Goal: Task Accomplishment & Management: Manage account settings

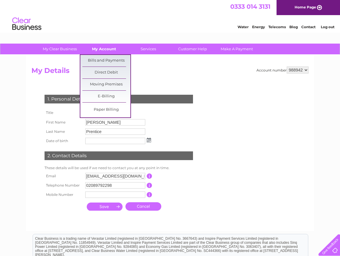
click at [104, 49] on link "My Account" at bounding box center [104, 49] width 48 height 11
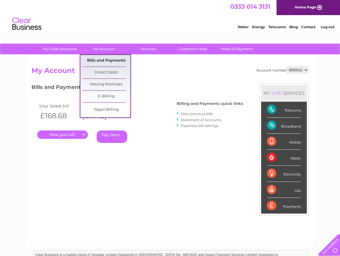
click at [103, 58] on link "Bills and Payments" at bounding box center [106, 61] width 48 height 12
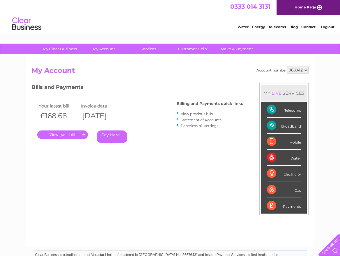
click at [63, 133] on link "." at bounding box center [62, 135] width 51 height 8
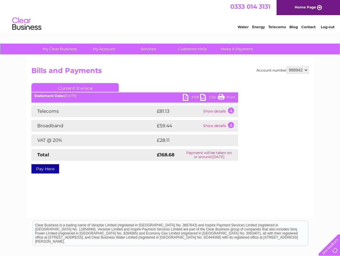
click at [231, 111] on td "Show details" at bounding box center [220, 112] width 36 height 12
